Goal: Information Seeking & Learning: Learn about a topic

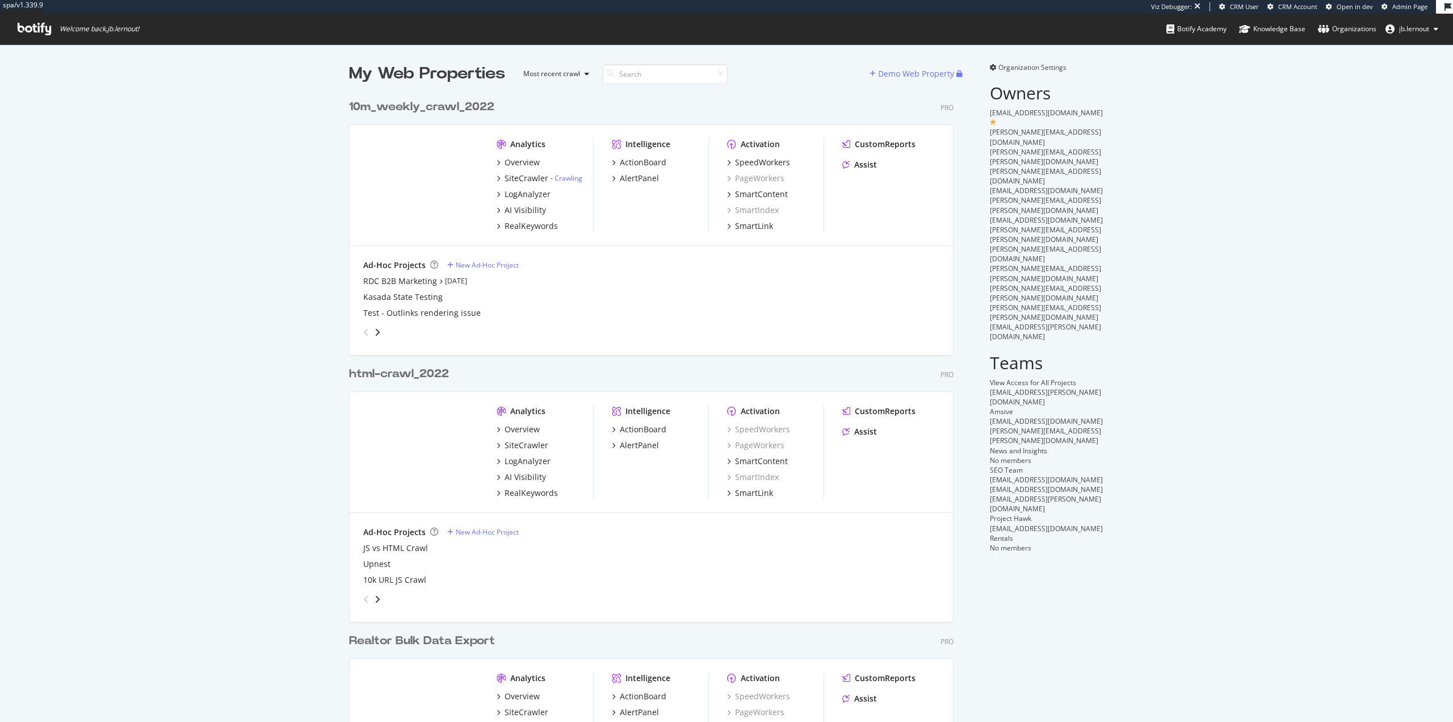
scroll to position [713, 1436]
click at [422, 106] on div "10m_weekly_crawl_2022" at bounding box center [421, 107] width 145 height 16
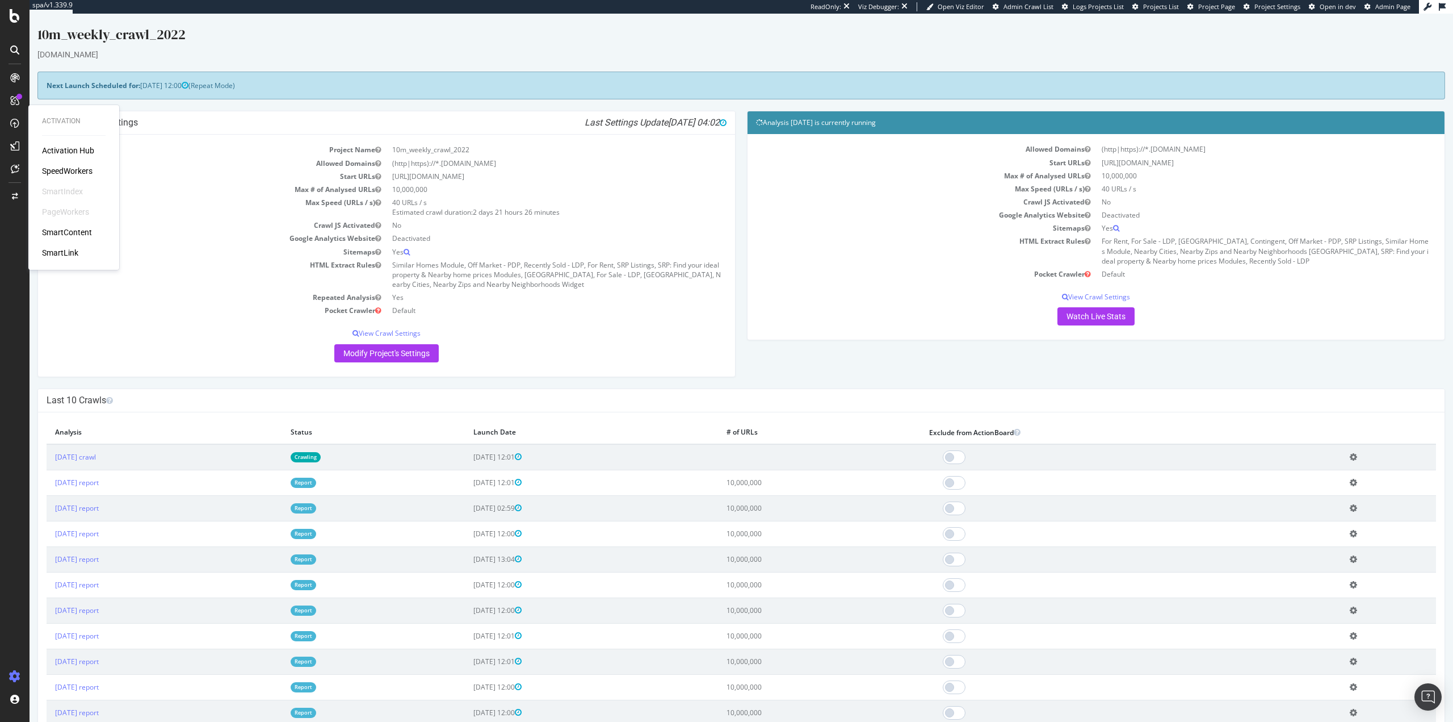
click at [55, 170] on div "SpeedWorkers" at bounding box center [67, 170] width 51 height 11
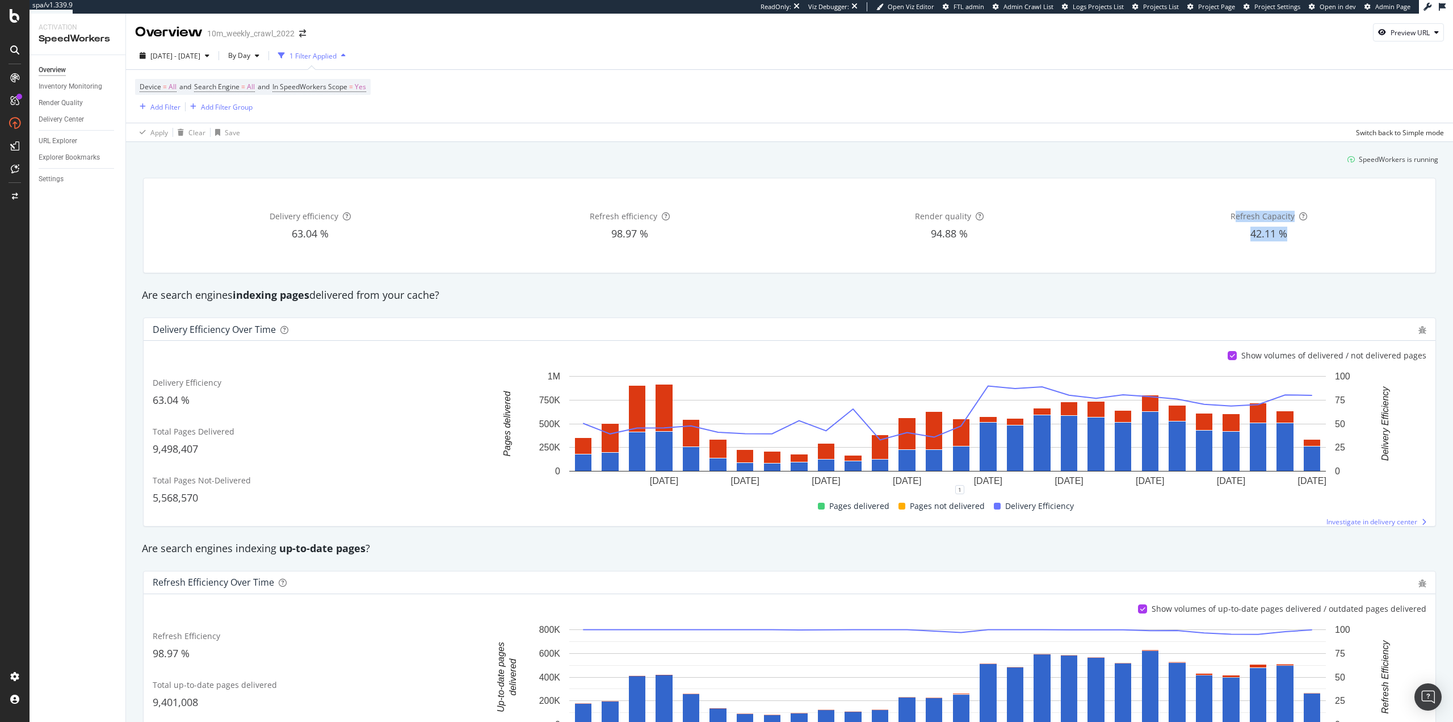
drag, startPoint x: 1229, startPoint y: 214, endPoint x: 1286, endPoint y: 236, distance: 60.9
click at [1286, 236] on div "Refresh Capacity 42.11 %" at bounding box center [1269, 225] width 315 height 76
click at [1271, 269] on div "Delivery efficiency 63.04 % Refresh efficiency 98.97 % Render quality 94.88 % R…" at bounding box center [790, 225] width 1292 height 94
drag, startPoint x: 1247, startPoint y: 238, endPoint x: 1290, endPoint y: 237, distance: 43.2
click at [1290, 237] on div "42.11 %" at bounding box center [1269, 234] width 315 height 15
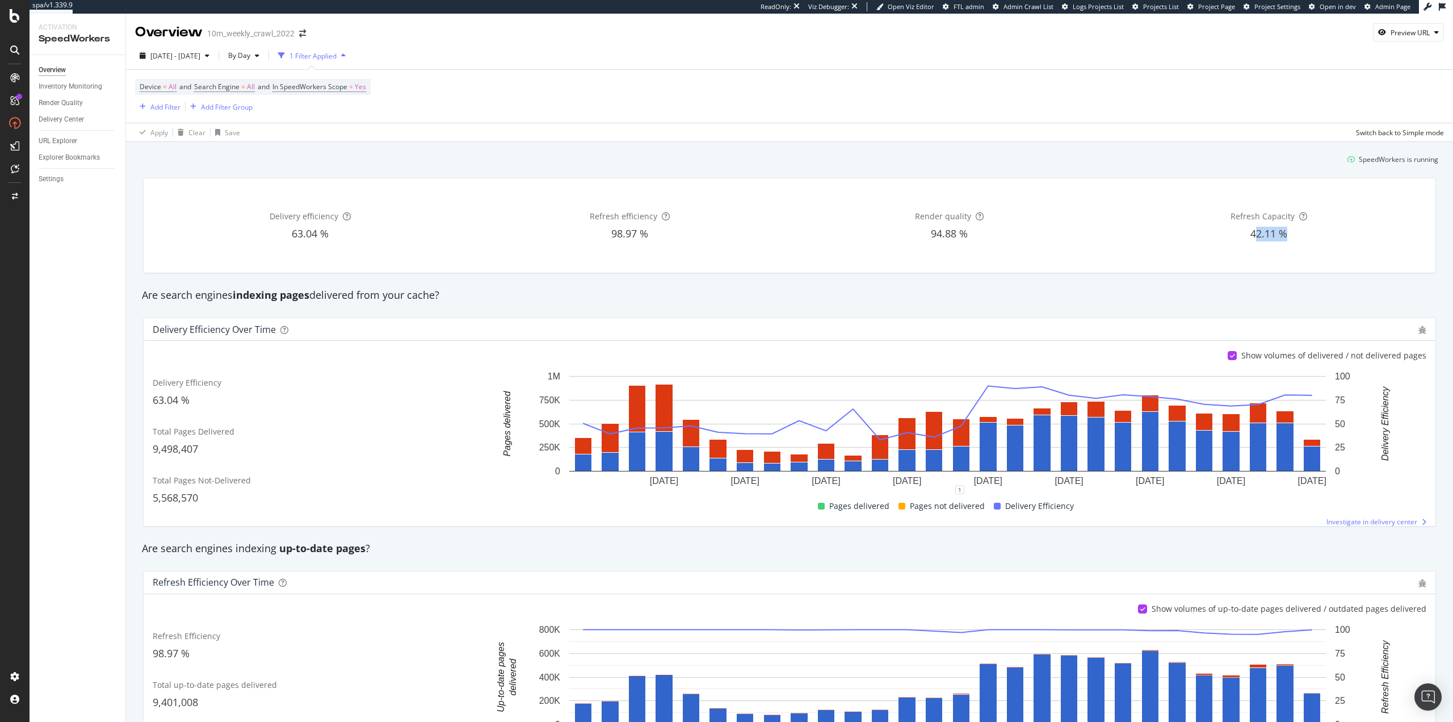
click at [1290, 237] on div "42.11 %" at bounding box center [1269, 234] width 315 height 15
click at [250, 57] on span "By Day" at bounding box center [237, 56] width 27 height 10
click at [269, 82] on span "By Hour" at bounding box center [270, 78] width 30 height 10
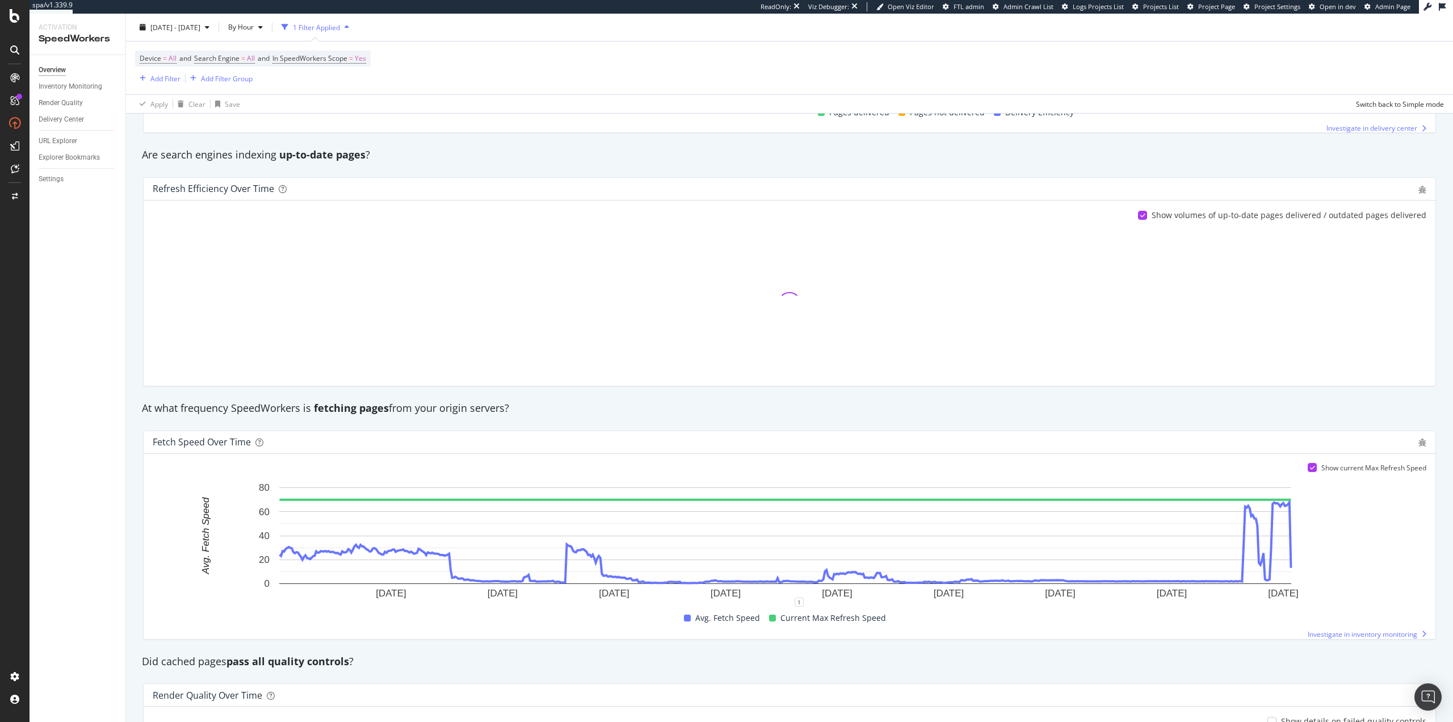
scroll to position [397, 0]
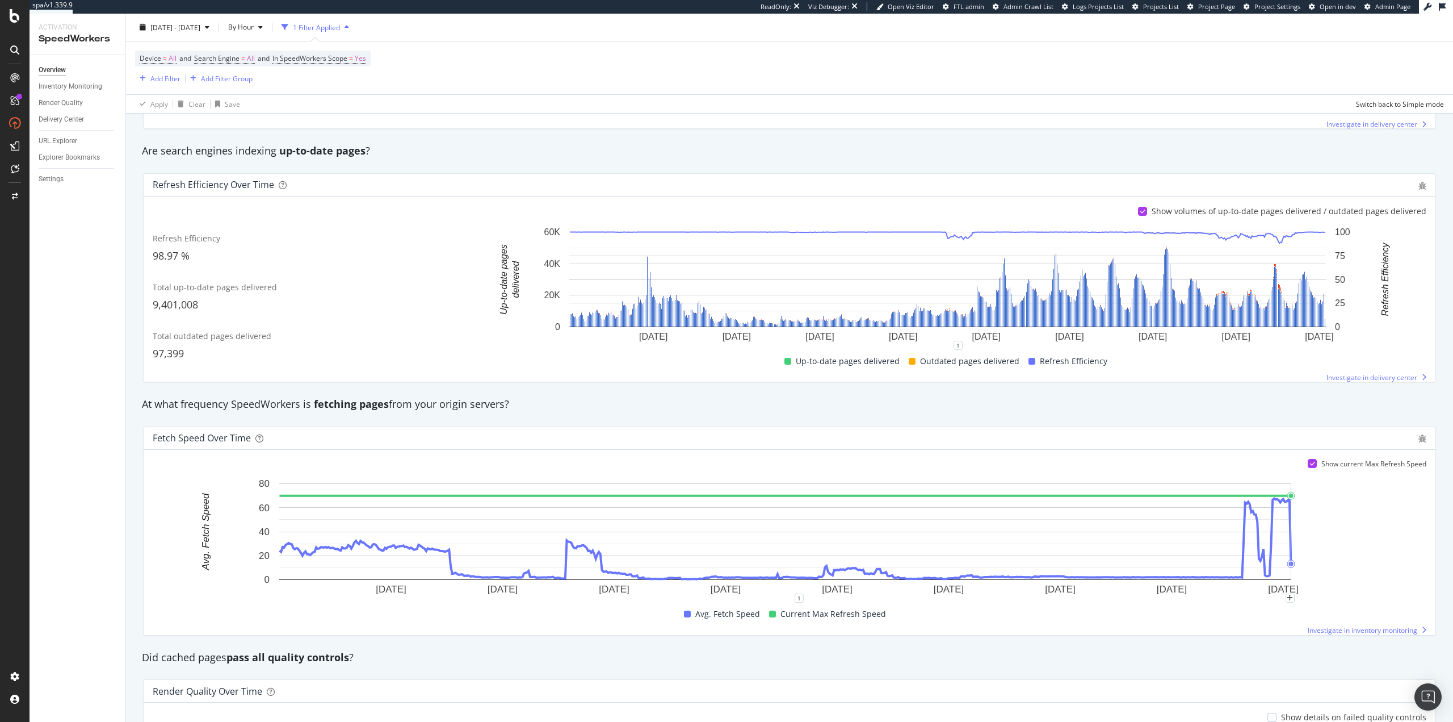
drag, startPoint x: 1208, startPoint y: 533, endPoint x: 1343, endPoint y: 531, distance: 134.6
click at [1343, 531] on icon "21 Sep. 2025 24 Sep. 2025 27 Sep. 2025 30 Sep. 2025 3 Oct. 2025 6 Oct. 2025 9 O…" at bounding box center [785, 537] width 1265 height 120
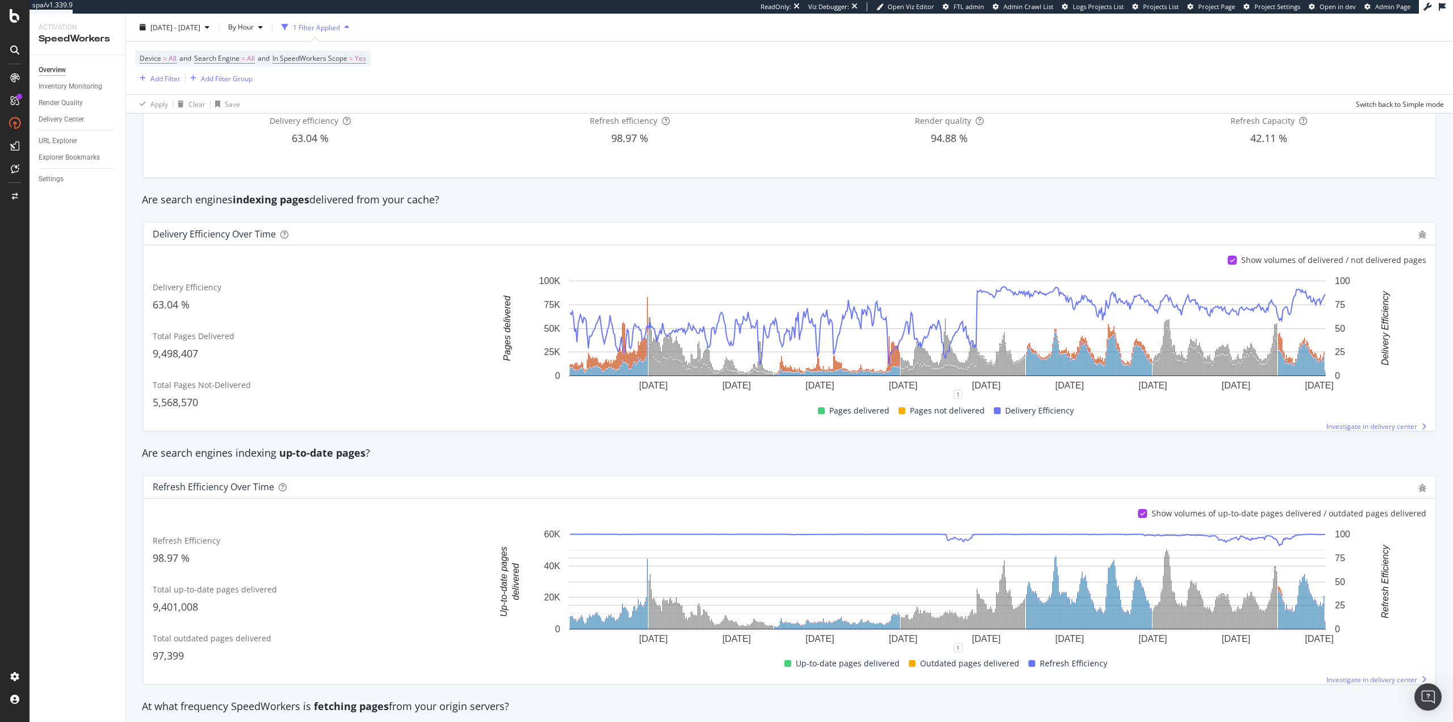
scroll to position [0, 0]
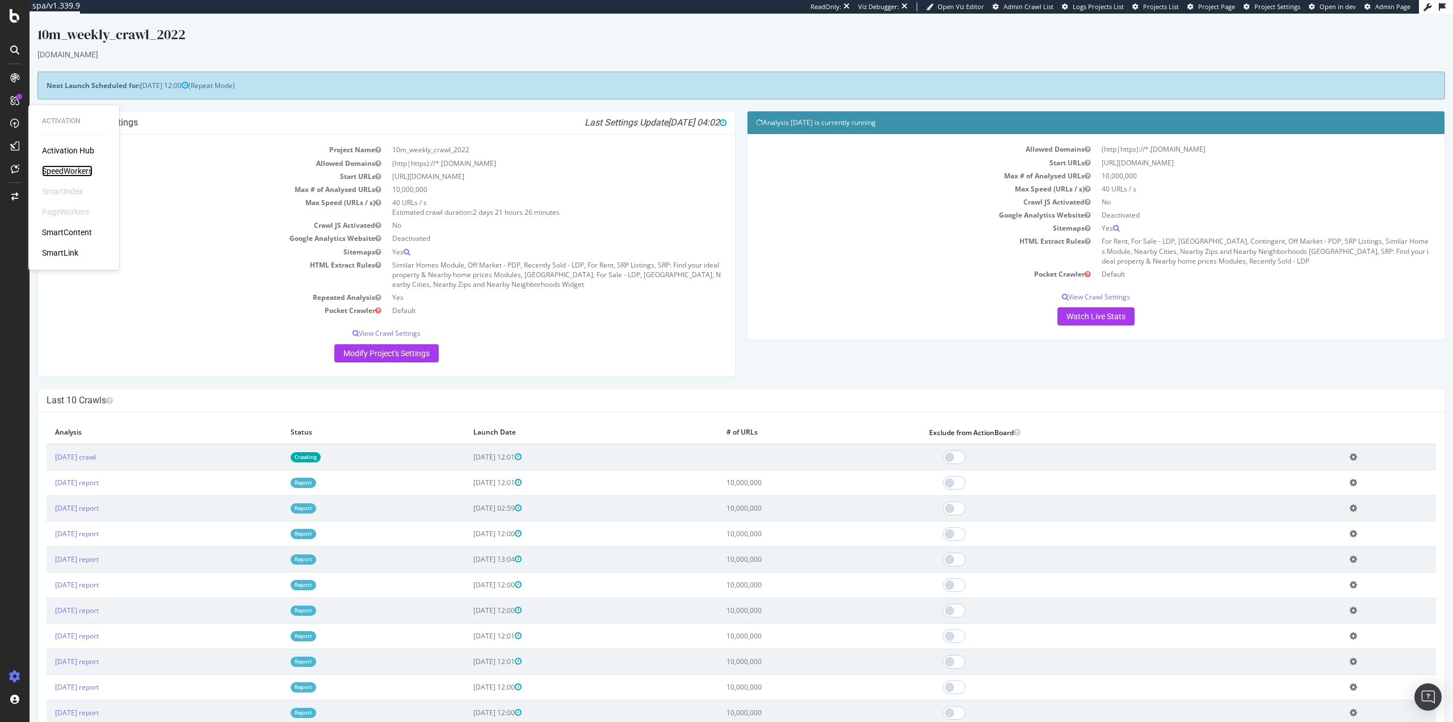
click at [49, 167] on div "SpeedWorkers" at bounding box center [67, 170] width 51 height 11
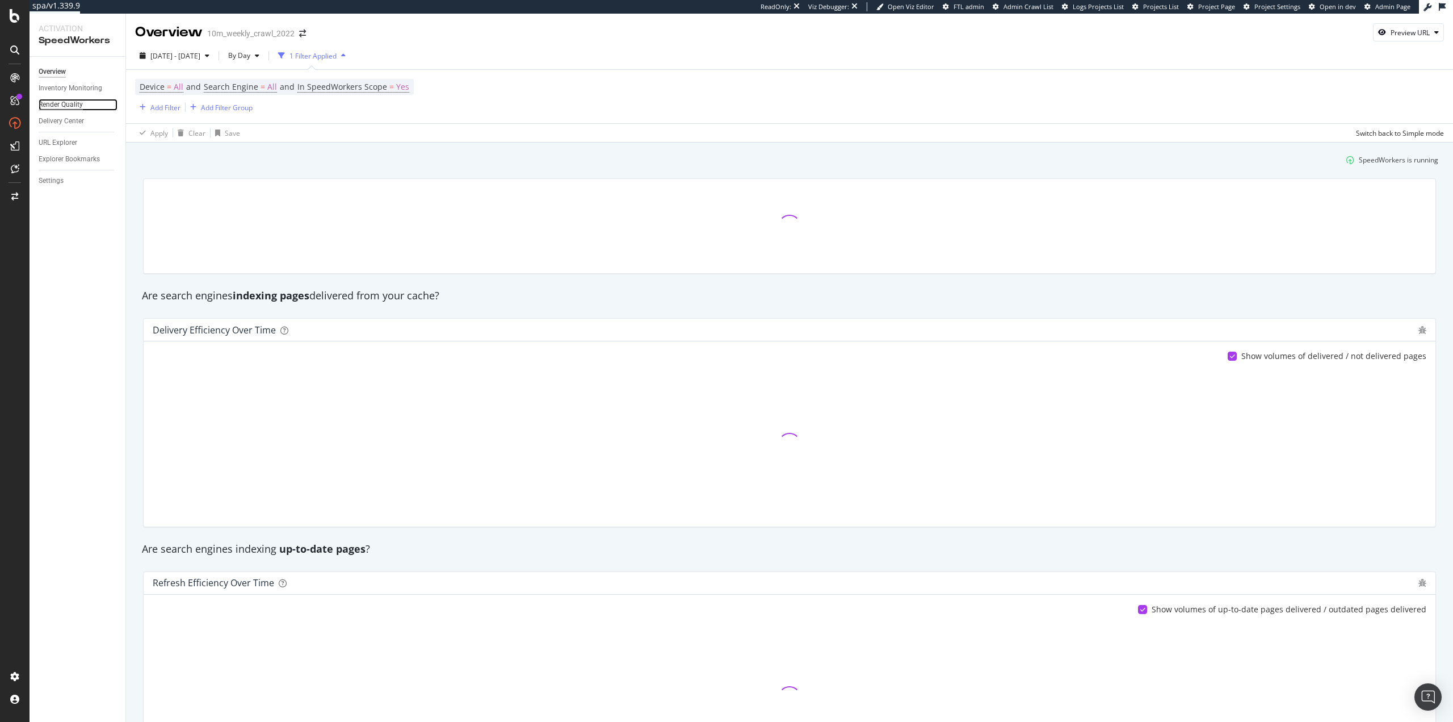
click at [67, 104] on div "Render Quality" at bounding box center [61, 105] width 44 height 12
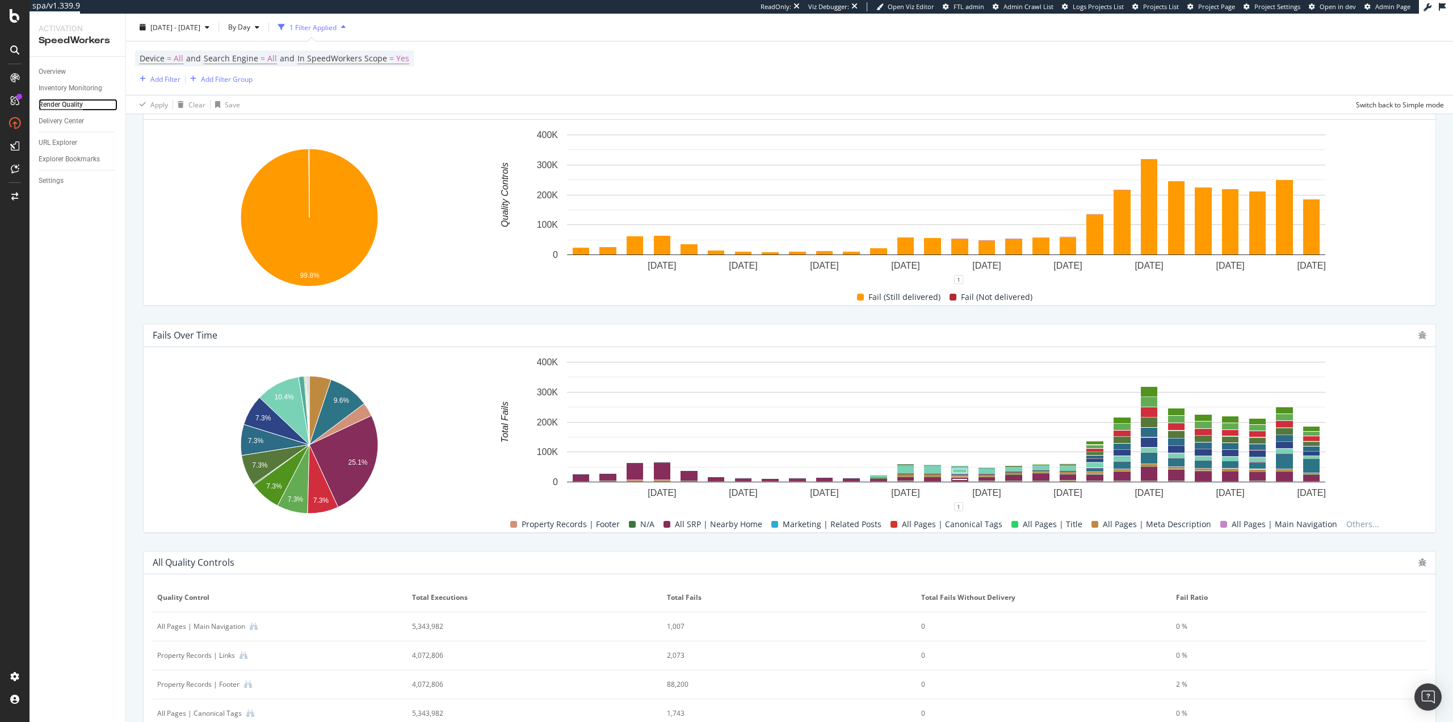
scroll to position [290, 0]
